Goal: Unclear: Unclear

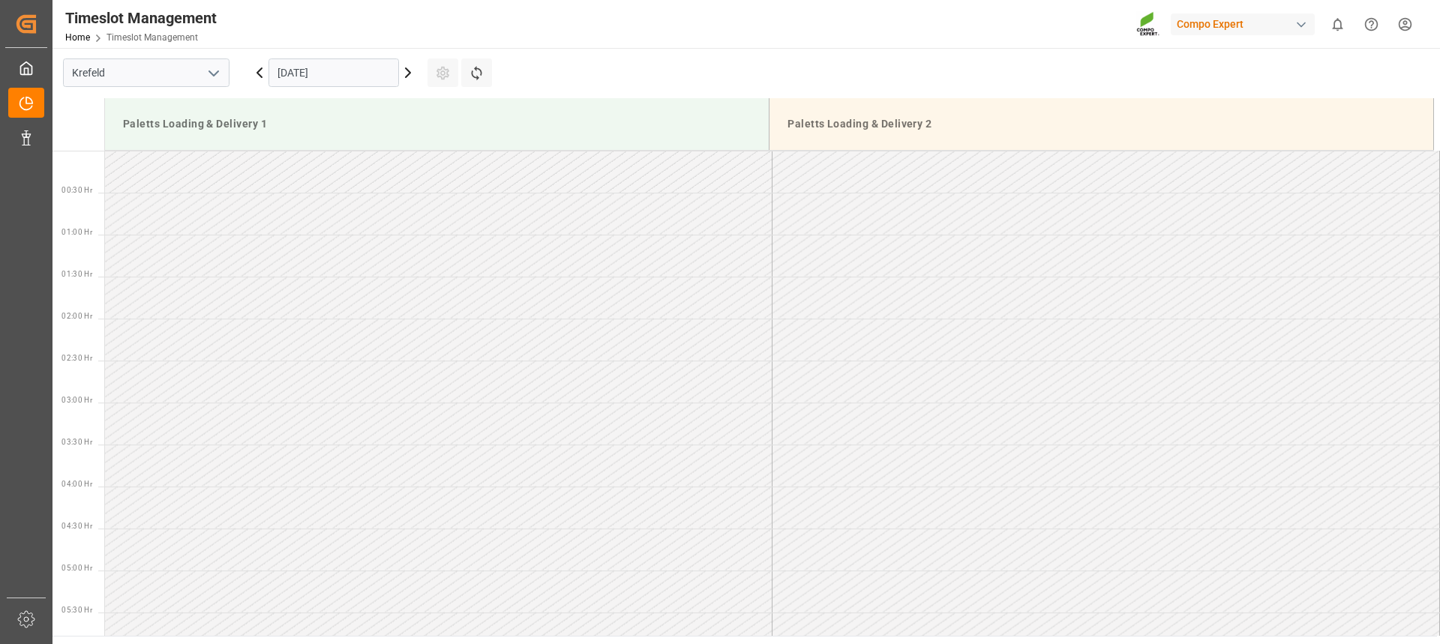
scroll to position [578, 0]
